Goal: Information Seeking & Learning: Learn about a topic

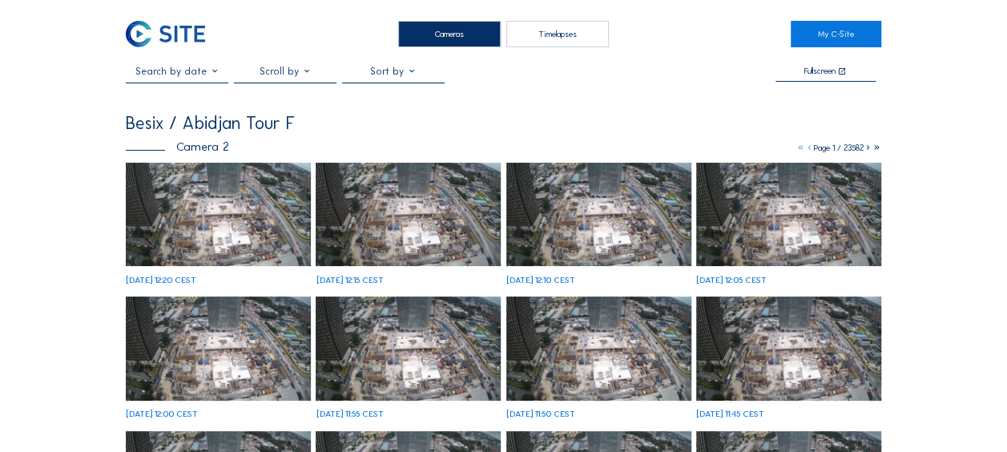
click at [260, 213] on img at bounding box center [218, 215] width 185 height 104
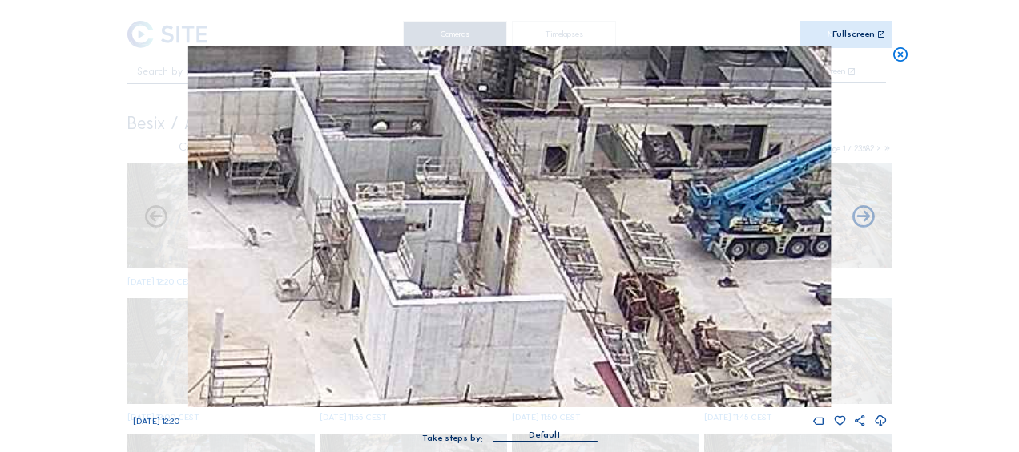
drag, startPoint x: 904, startPoint y: 60, endPoint x: 846, endPoint y: 74, distance: 59.3
click at [903, 60] on icon at bounding box center [901, 55] width 18 height 18
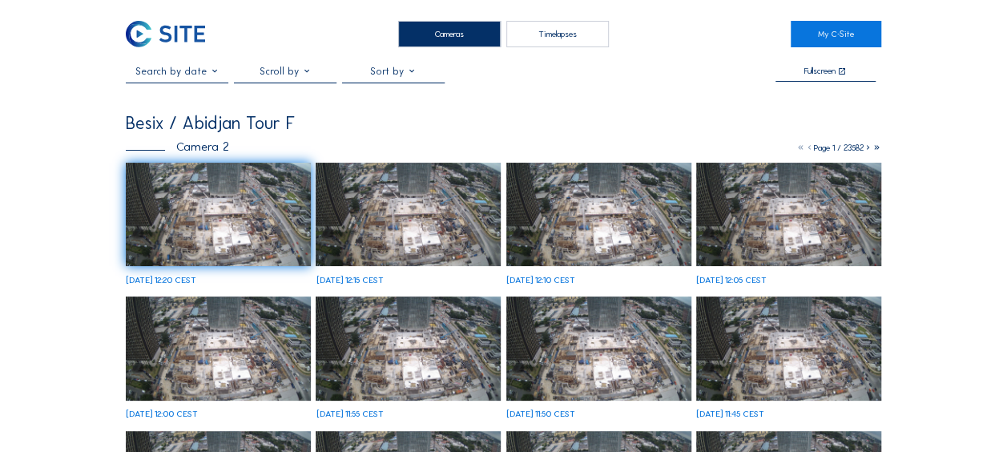
click at [236, 190] on img at bounding box center [218, 215] width 185 height 104
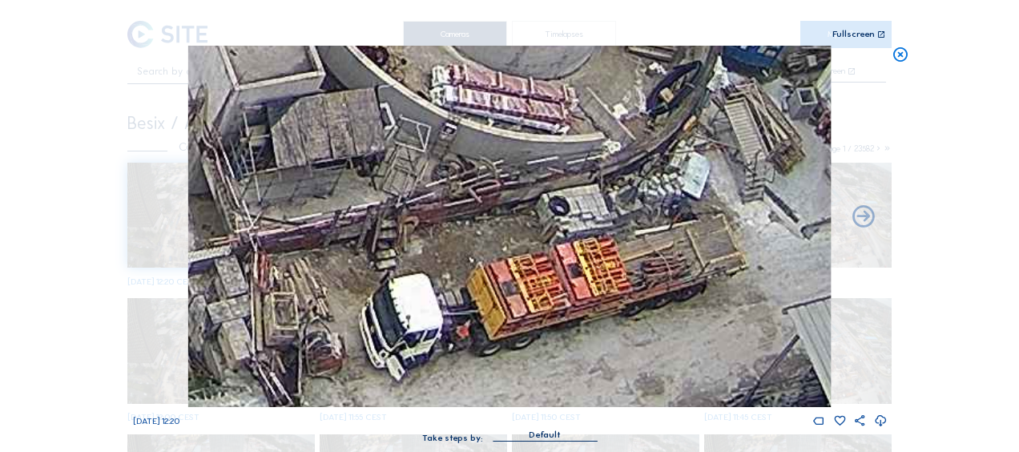
drag, startPoint x: 684, startPoint y: 319, endPoint x: 580, endPoint y: 309, distance: 103.9
click at [580, 309] on img at bounding box center [509, 226] width 643 height 361
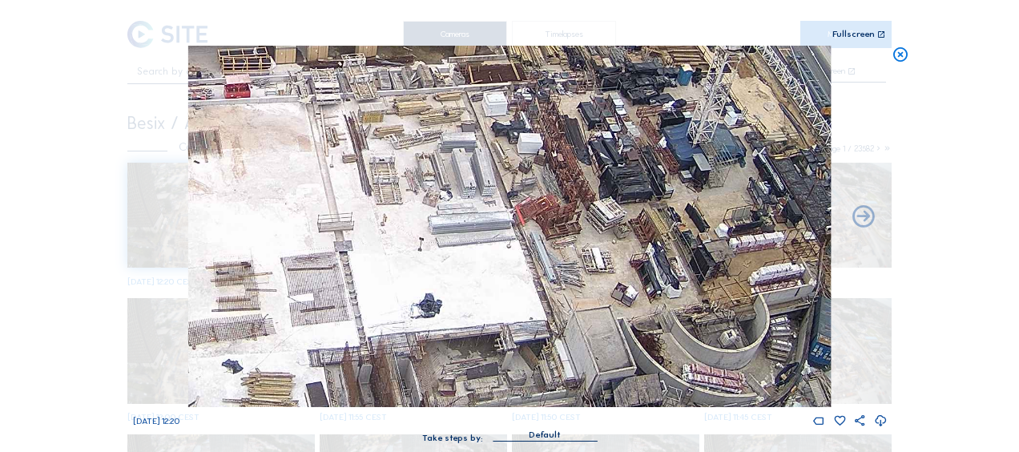
drag, startPoint x: 501, startPoint y: 180, endPoint x: 669, endPoint y: 325, distance: 222.2
click at [669, 325] on img at bounding box center [509, 226] width 643 height 361
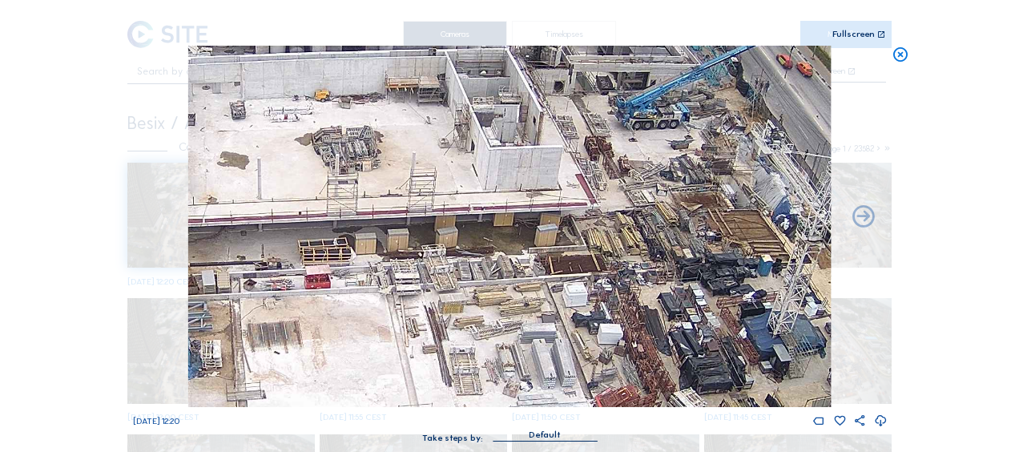
drag, startPoint x: 692, startPoint y: 357, endPoint x: 698, endPoint y: 372, distance: 15.5
click at [698, 372] on img at bounding box center [509, 226] width 643 height 361
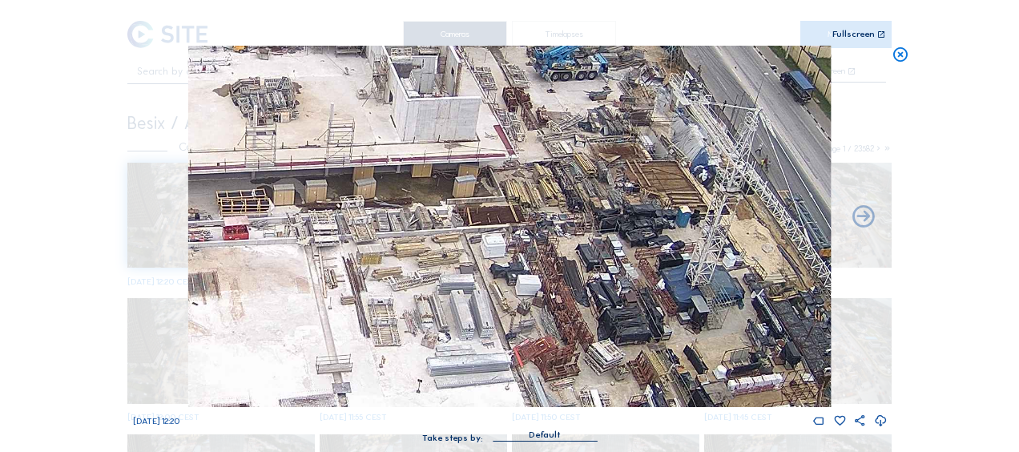
drag, startPoint x: 601, startPoint y: 290, endPoint x: 519, endPoint y: 241, distance: 95.3
click at [519, 241] on img at bounding box center [509, 226] width 643 height 361
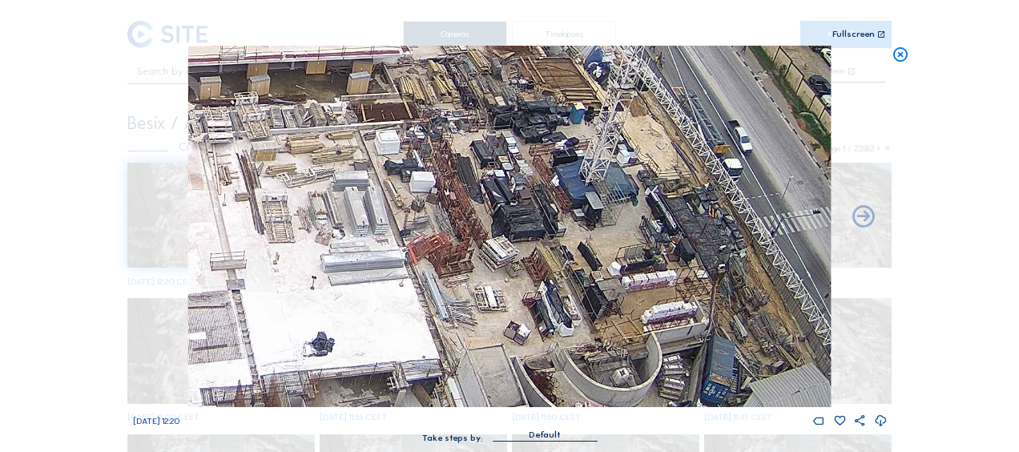
drag, startPoint x: 446, startPoint y: 256, endPoint x: 346, endPoint y: 191, distance: 119.1
click at [336, 152] on img at bounding box center [509, 226] width 643 height 361
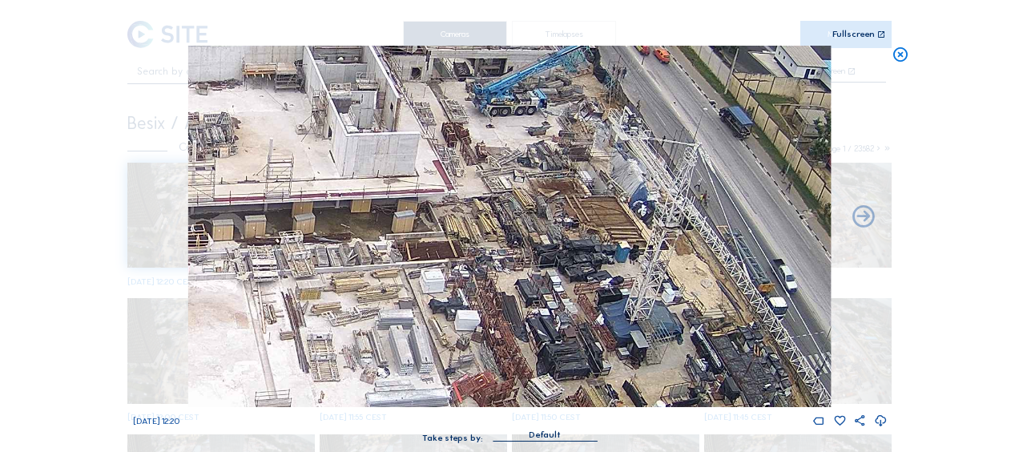
drag, startPoint x: 348, startPoint y: 242, endPoint x: 397, endPoint y: 377, distance: 144.0
click at [397, 380] on img at bounding box center [509, 226] width 643 height 361
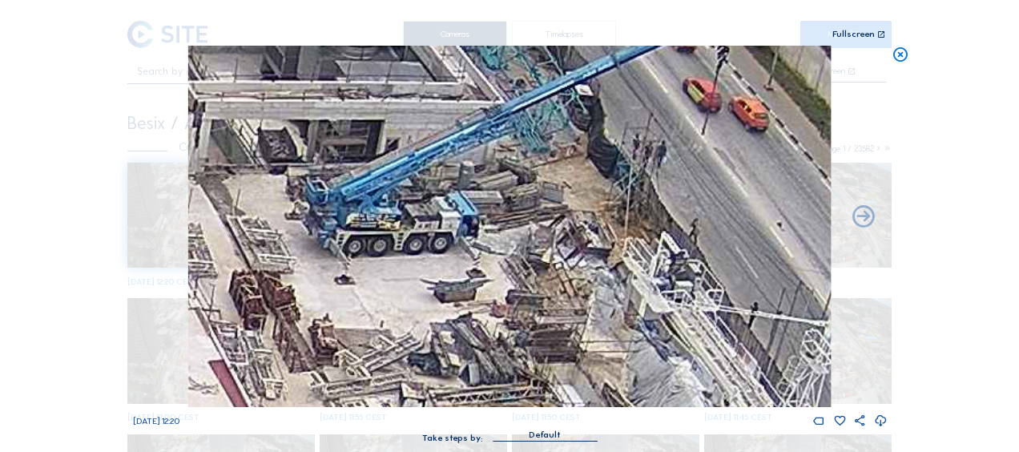
drag, startPoint x: 557, startPoint y: 109, endPoint x: 503, endPoint y: 232, distance: 134.6
click at [503, 232] on img at bounding box center [509, 226] width 643 height 361
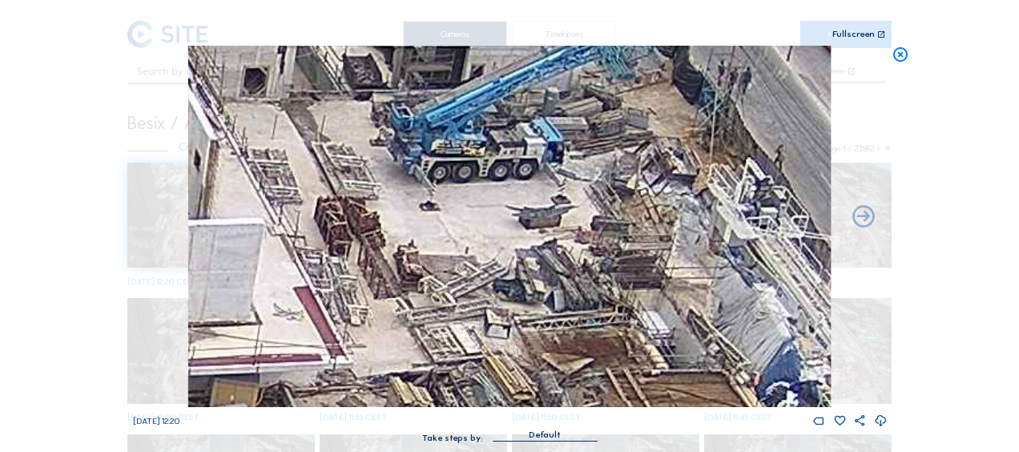
drag, startPoint x: 316, startPoint y: 327, endPoint x: 401, endPoint y: 253, distance: 112.5
click at [401, 253] on img at bounding box center [509, 226] width 643 height 361
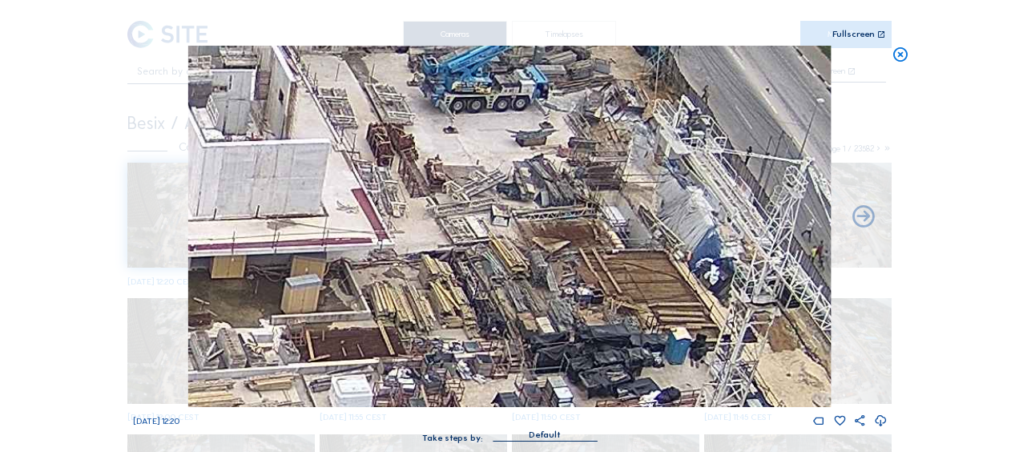
drag, startPoint x: 351, startPoint y: 317, endPoint x: 423, endPoint y: 199, distance: 138.1
click at [423, 199] on img at bounding box center [509, 226] width 643 height 361
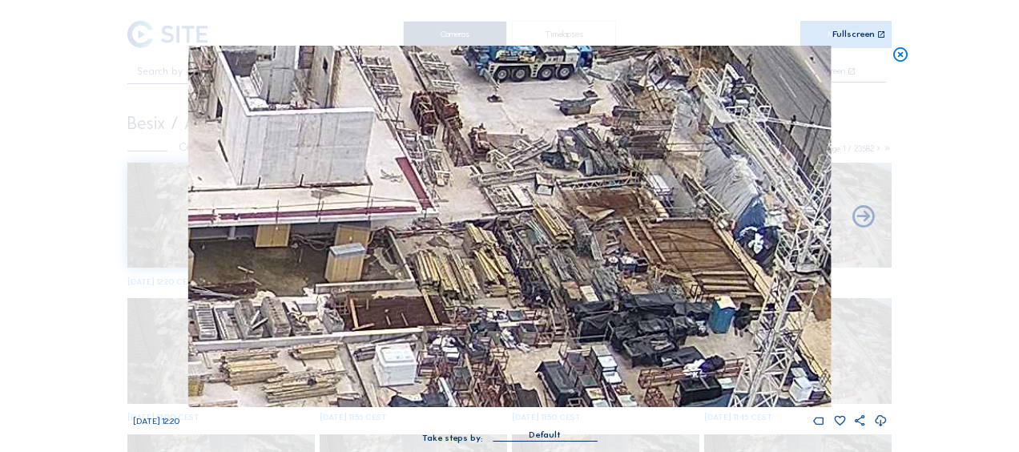
drag, startPoint x: 370, startPoint y: 323, endPoint x: 503, endPoint y: 176, distance: 197.5
click at [503, 176] on img at bounding box center [509, 226] width 643 height 361
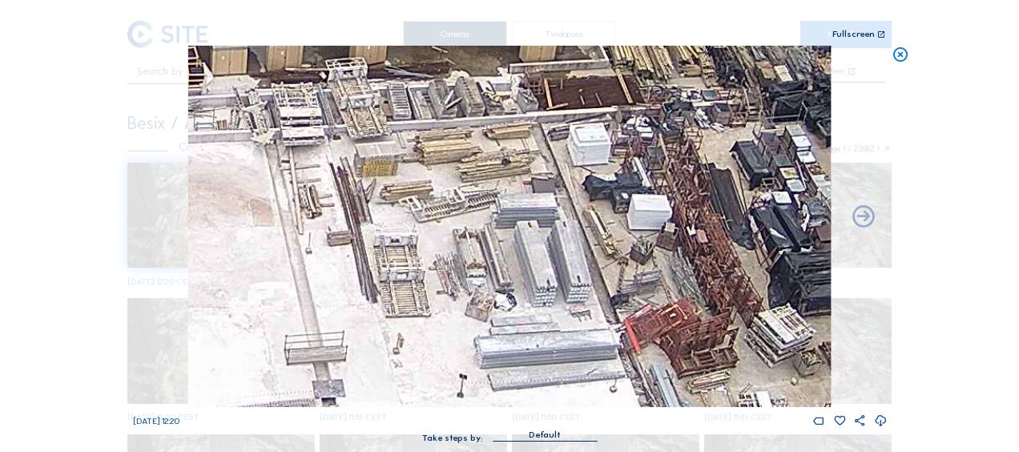
drag, startPoint x: 407, startPoint y: 298, endPoint x: 470, endPoint y: 220, distance: 100.3
click at [470, 221] on img at bounding box center [509, 226] width 643 height 361
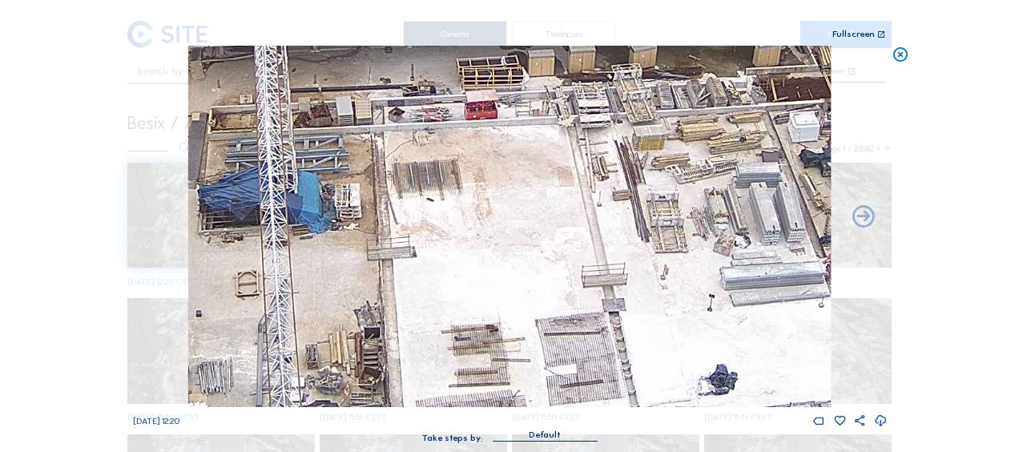
drag, startPoint x: 414, startPoint y: 252, endPoint x: 660, endPoint y: 215, distance: 248.9
click at [660, 215] on img at bounding box center [509, 226] width 643 height 361
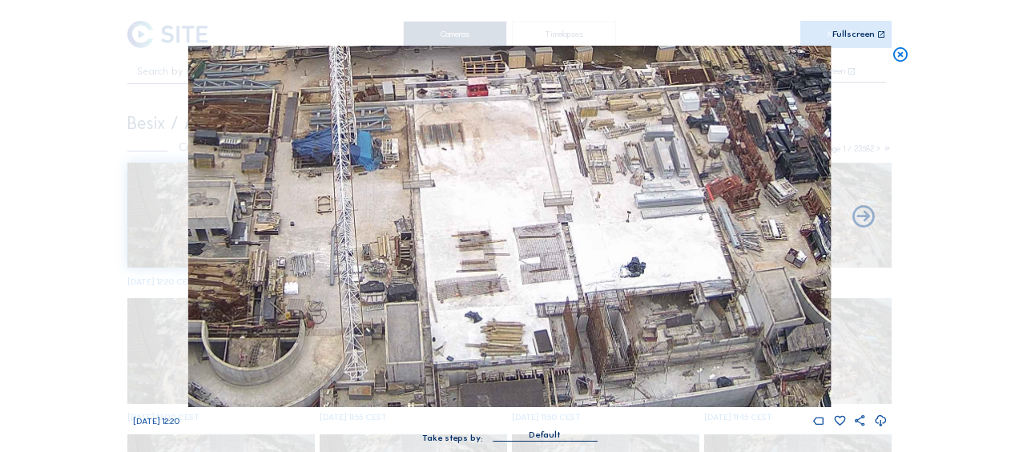
drag, startPoint x: 437, startPoint y: 258, endPoint x: 454, endPoint y: 169, distance: 90.5
click at [454, 169] on img at bounding box center [509, 226] width 643 height 361
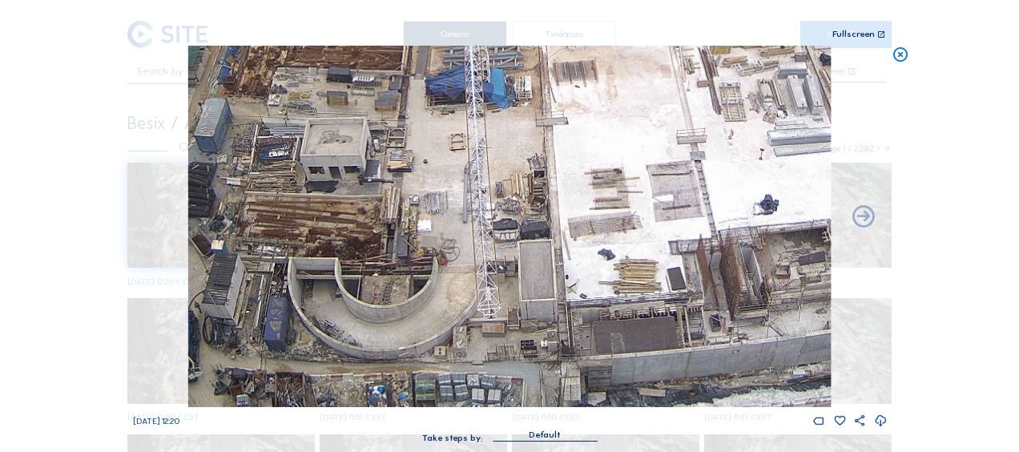
drag, startPoint x: 503, startPoint y: 146, endPoint x: 619, endPoint y: 111, distance: 121.4
click at [619, 111] on img at bounding box center [509, 226] width 643 height 361
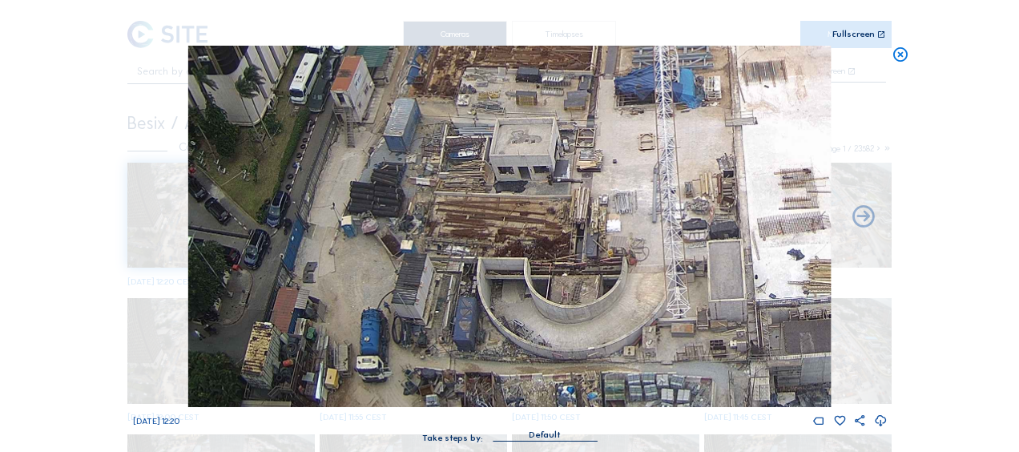
drag, startPoint x: 670, startPoint y: 285, endPoint x: 859, endPoint y: 250, distance: 192.3
click at [859, 250] on div "Fr 03 Oct 2025 12:20" at bounding box center [510, 237] width 754 height 382
